Goal: Find specific page/section: Find specific page/section

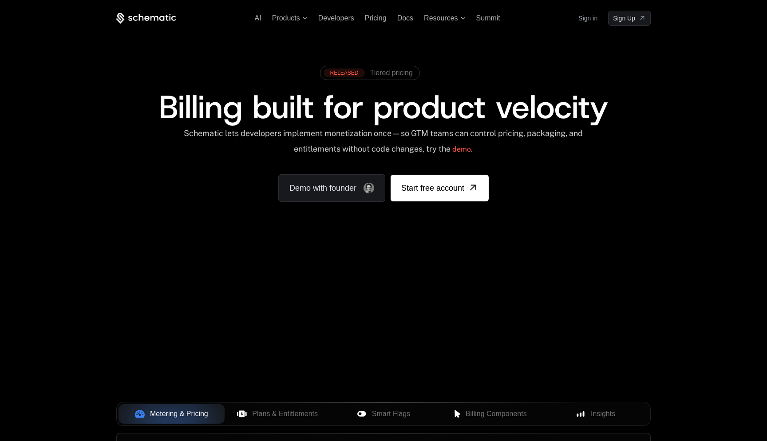
click at [596, 16] on link "Sign in" at bounding box center [588, 18] width 19 height 14
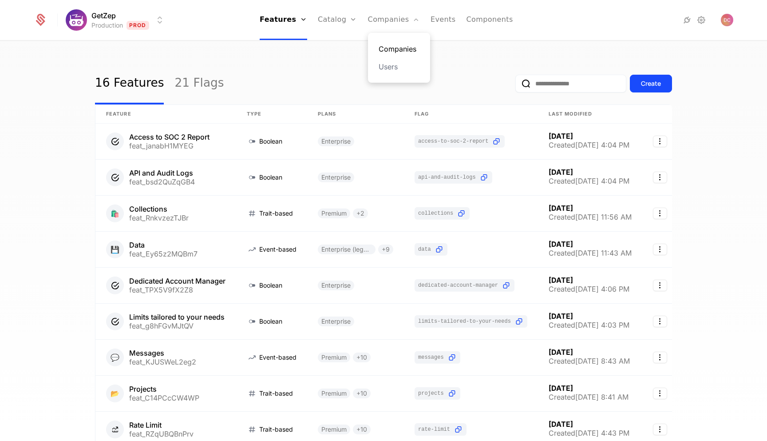
click at [399, 48] on link "Companies" at bounding box center [399, 49] width 41 height 11
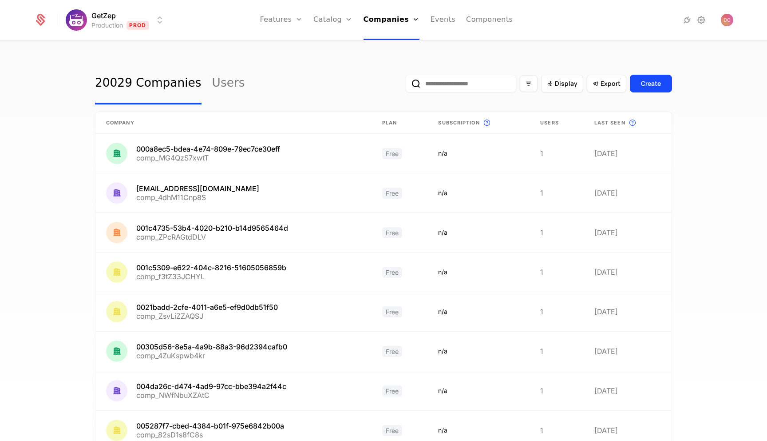
click at [491, 79] on input "email" at bounding box center [460, 84] width 111 height 18
paste input "**********"
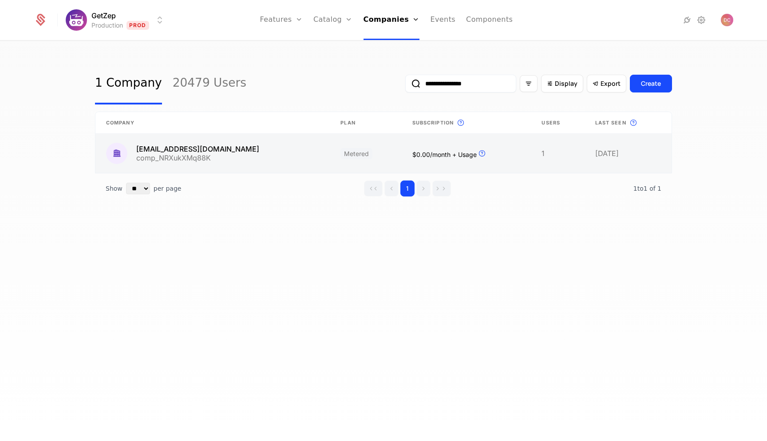
type input "**********"
click at [248, 155] on link at bounding box center [212, 153] width 234 height 39
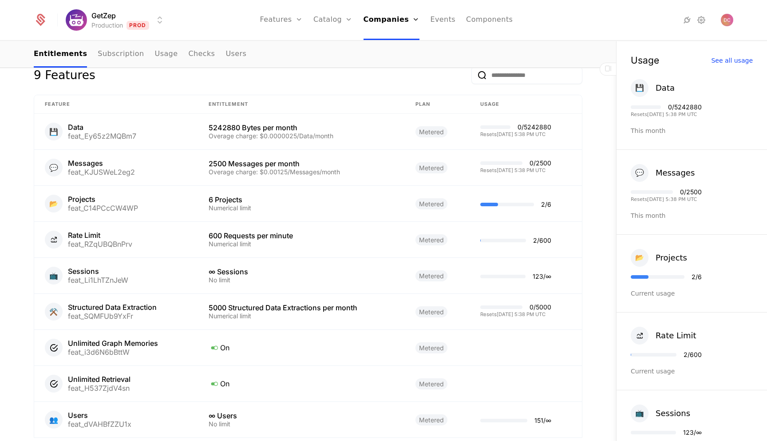
scroll to position [437, 0]
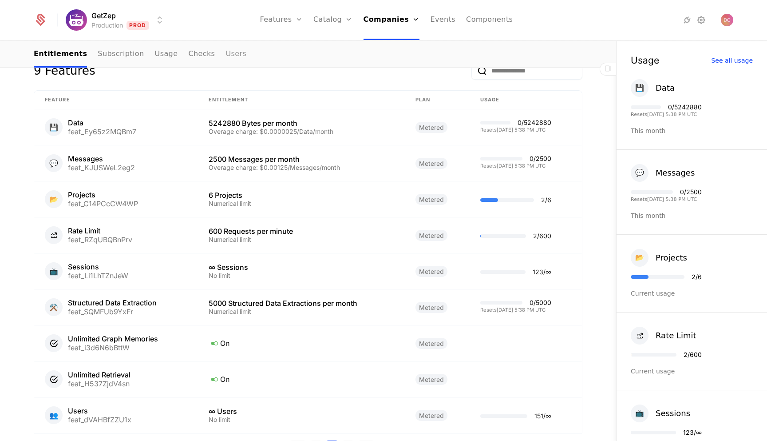
click at [230, 54] on link "Users" at bounding box center [236, 54] width 21 height 26
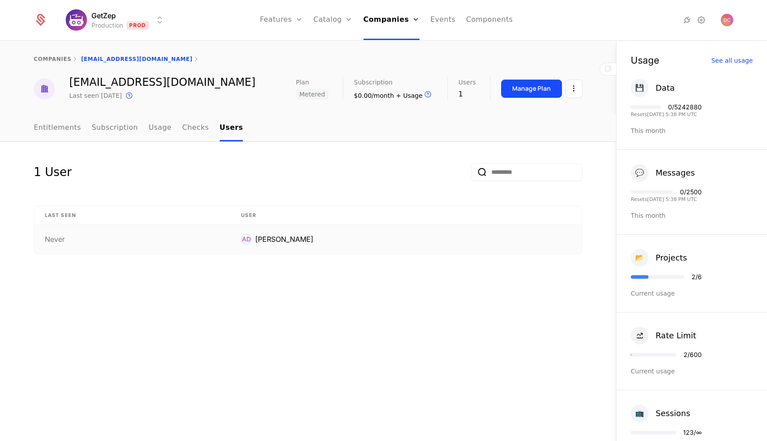
click at [314, 237] on div "AB Doleh" at bounding box center [284, 239] width 58 height 11
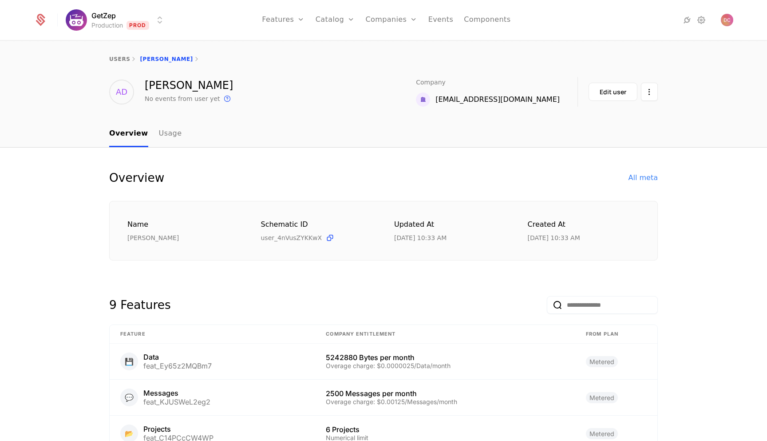
click at [176, 135] on nav "Overview Usage" at bounding box center [383, 134] width 549 height 26
click at [164, 133] on link "Usage" at bounding box center [170, 134] width 23 height 26
